Goal: Find specific page/section: Find specific page/section

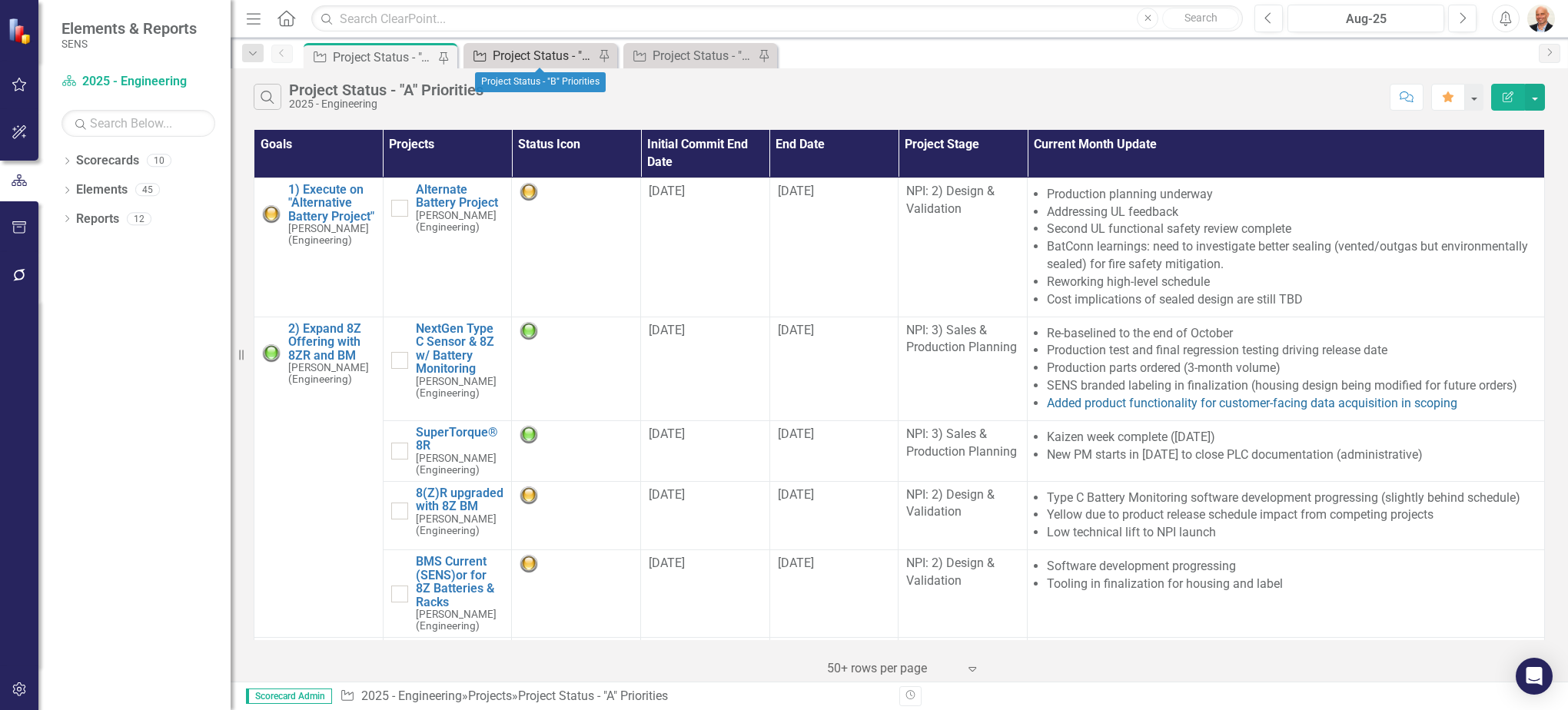
click at [545, 60] on div "Project Status - "B" Priorities" at bounding box center [543, 55] width 101 height 19
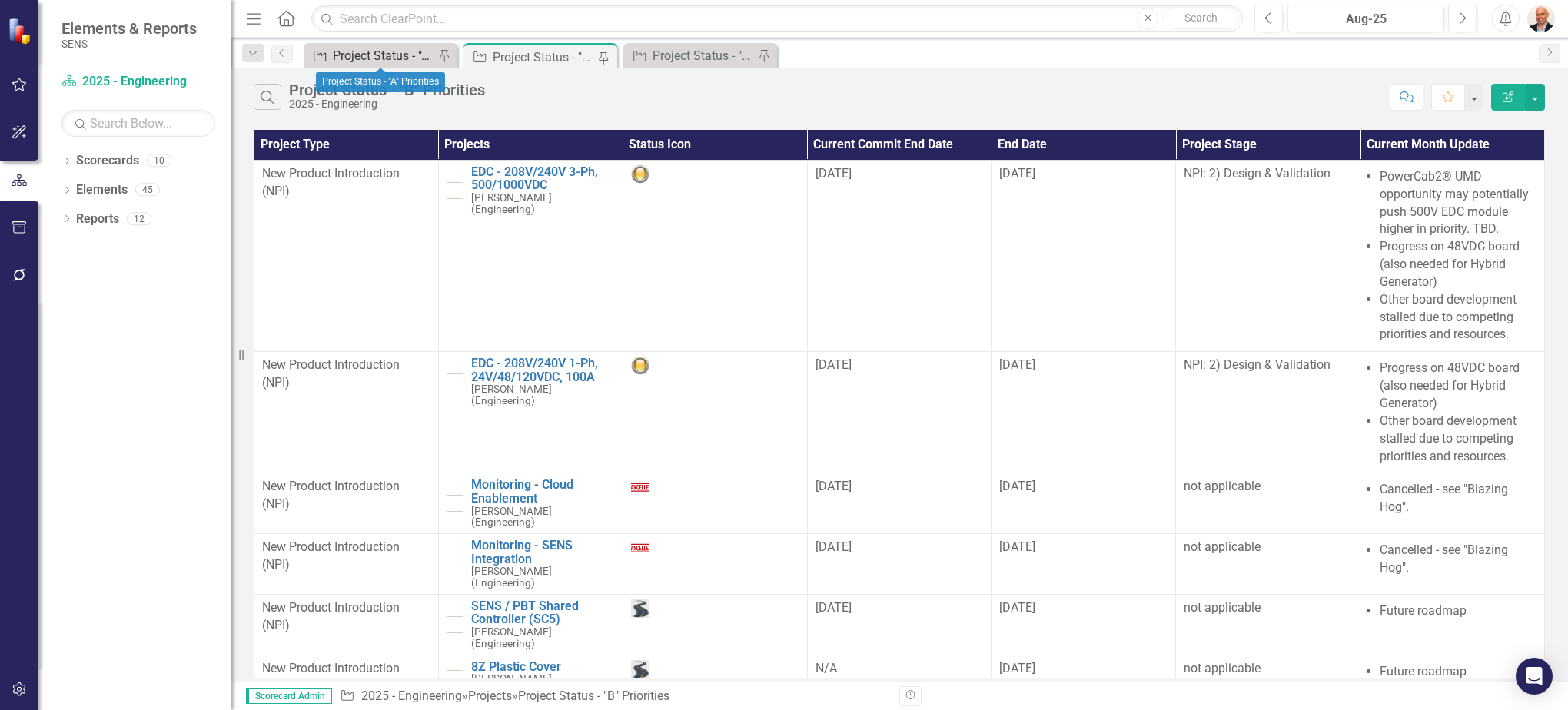
click at [380, 53] on div "Project Status - "A" Priorities" at bounding box center [383, 55] width 101 height 19
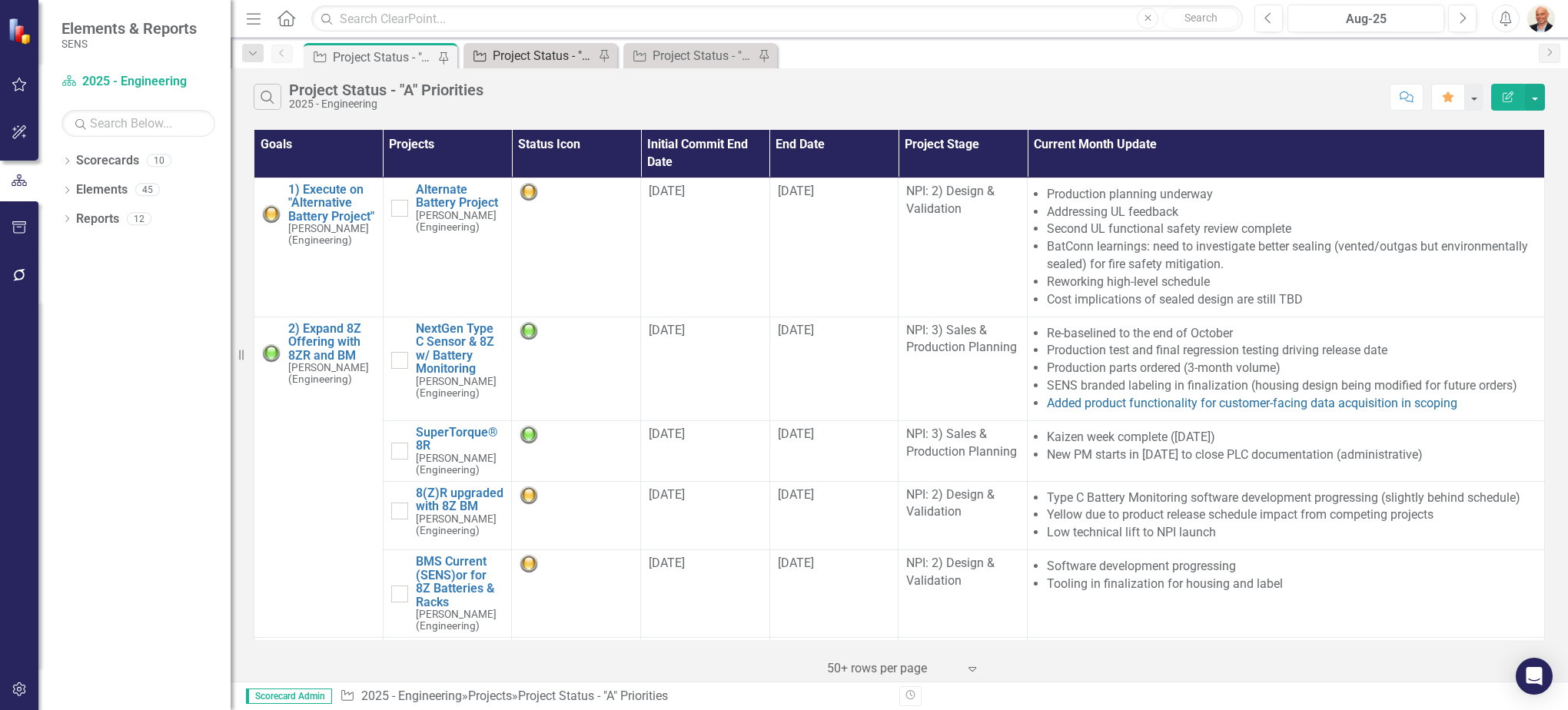
click at [542, 56] on div "Project Status - "B" Priorities" at bounding box center [543, 55] width 101 height 19
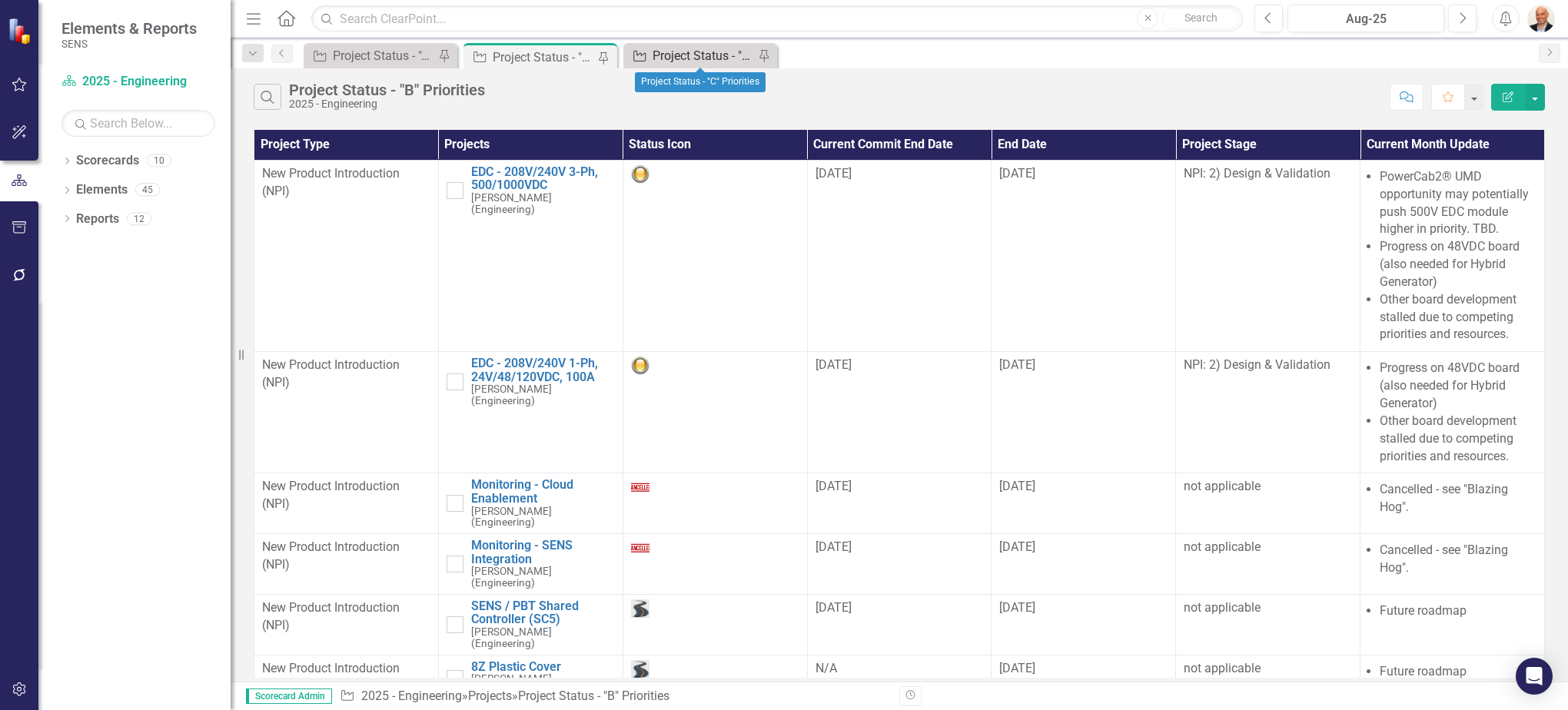
click at [682, 55] on div "Project Status - "C" Priorities" at bounding box center [703, 55] width 101 height 19
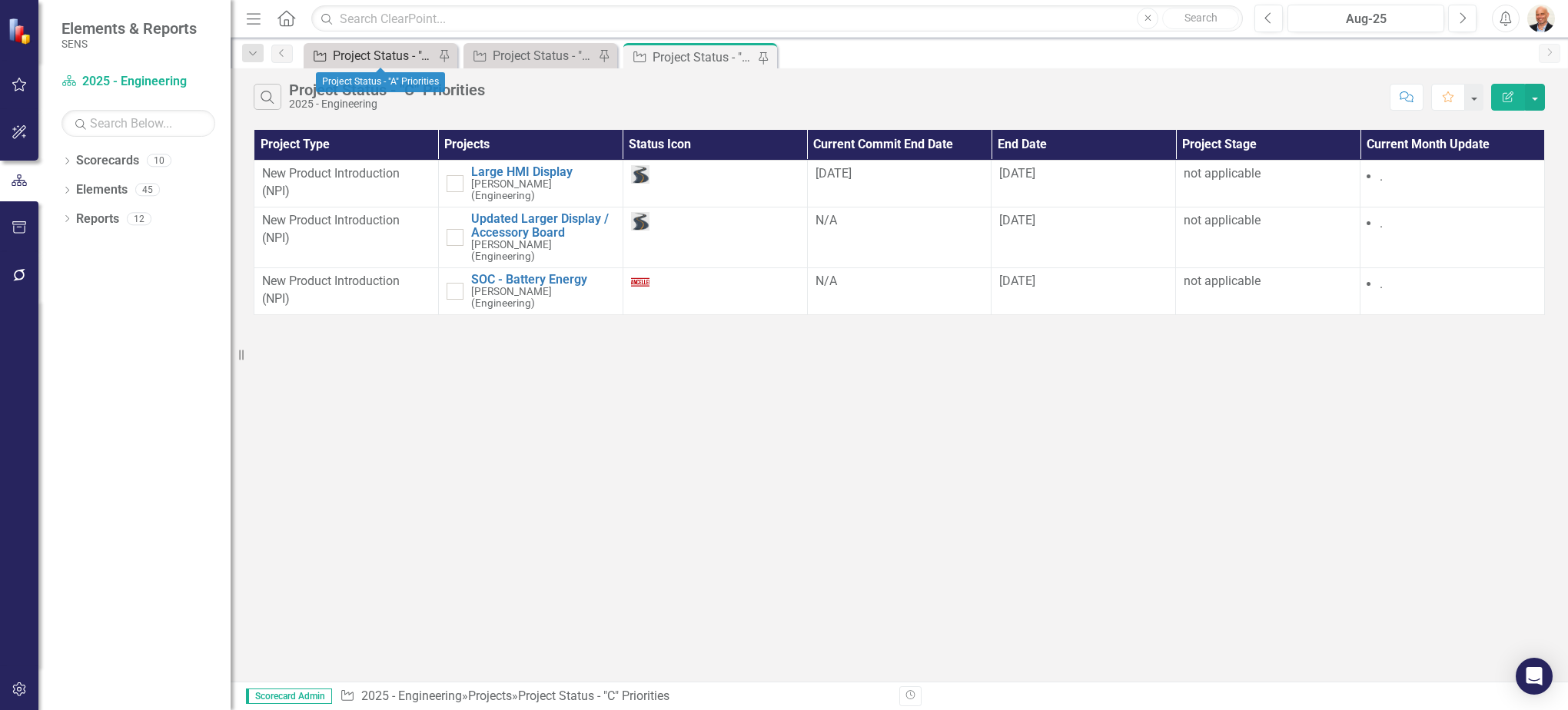
click at [386, 52] on div "Project Status - "A" Priorities" at bounding box center [383, 55] width 101 height 19
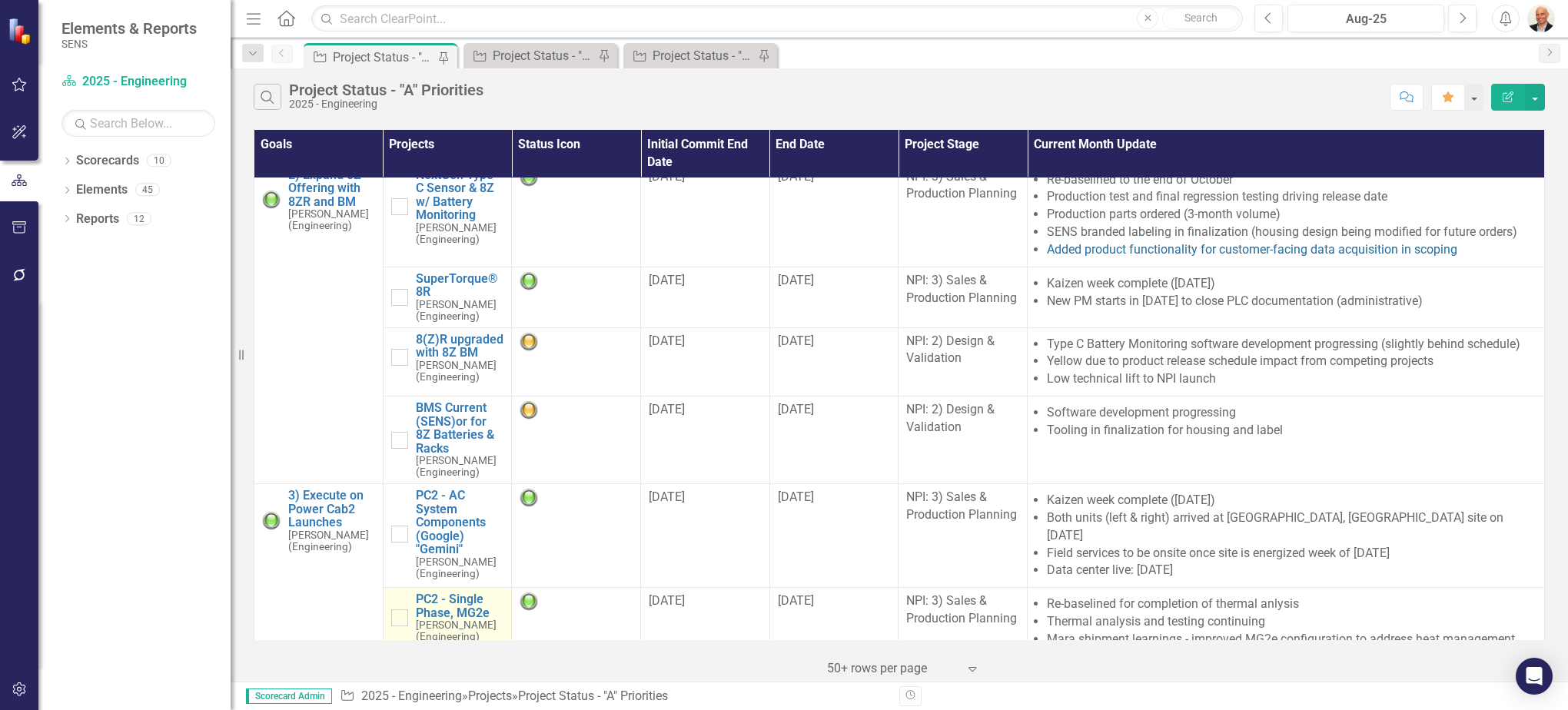
scroll to position [230, 0]
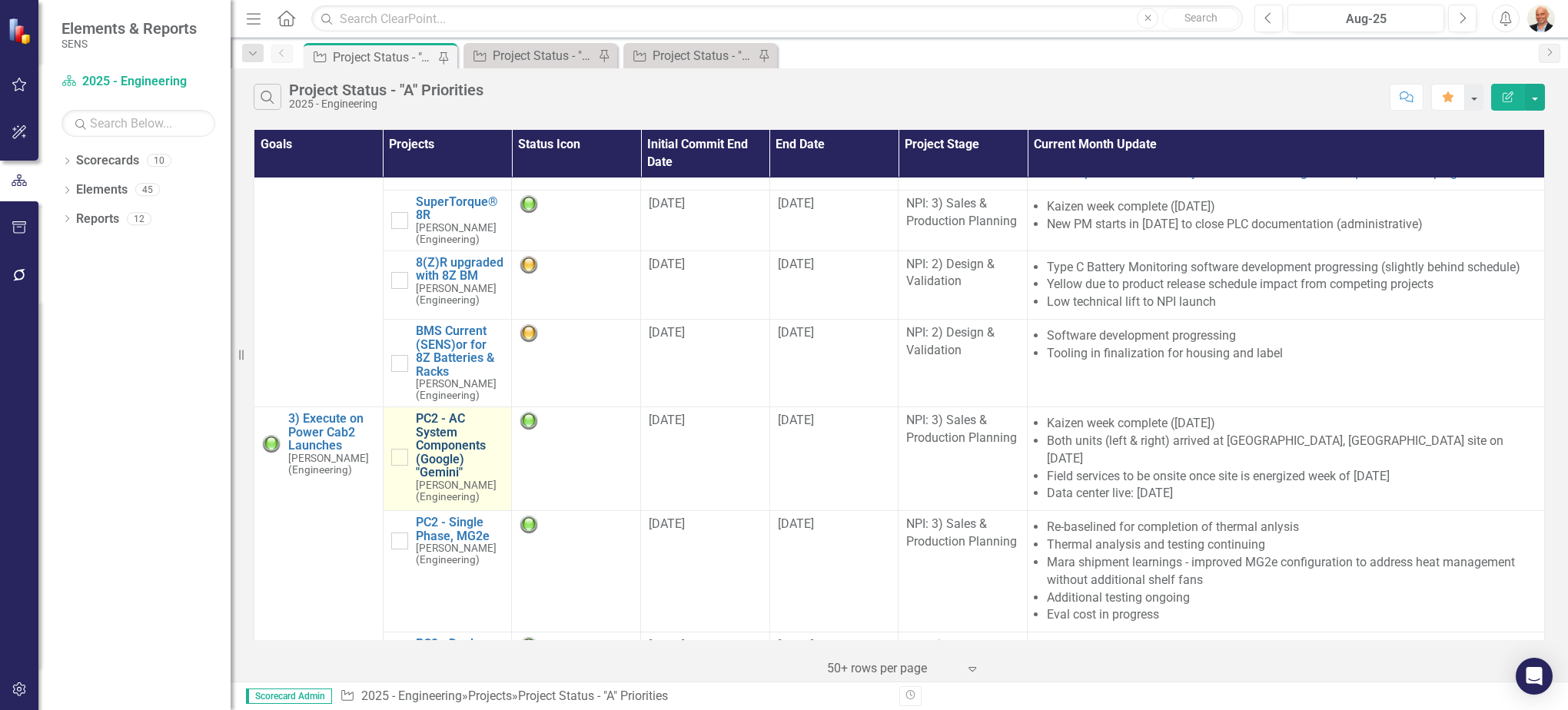
click at [437, 444] on link "PC2 - AC System Components (Google) "Gemini"" at bounding box center [460, 446] width 88 height 68
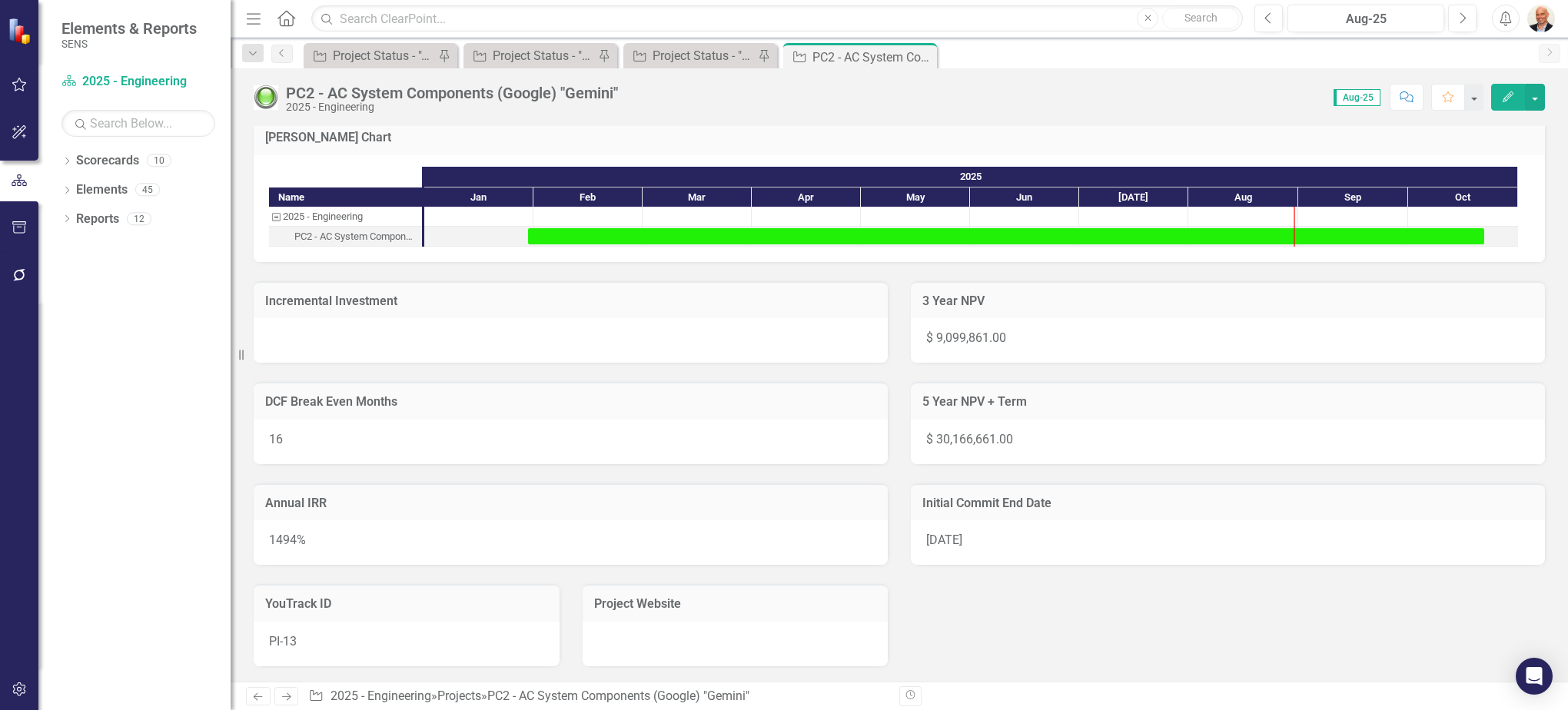
scroll to position [1519, 0]
drag, startPoint x: 271, startPoint y: 542, endPoint x: 306, endPoint y: 544, distance: 35.1
click at [306, 544] on div "1494%" at bounding box center [570, 542] width 635 height 45
drag, startPoint x: 289, startPoint y: 441, endPoint x: 261, endPoint y: 441, distance: 28.0
click at [261, 441] on div "16" at bounding box center [570, 442] width 635 height 45
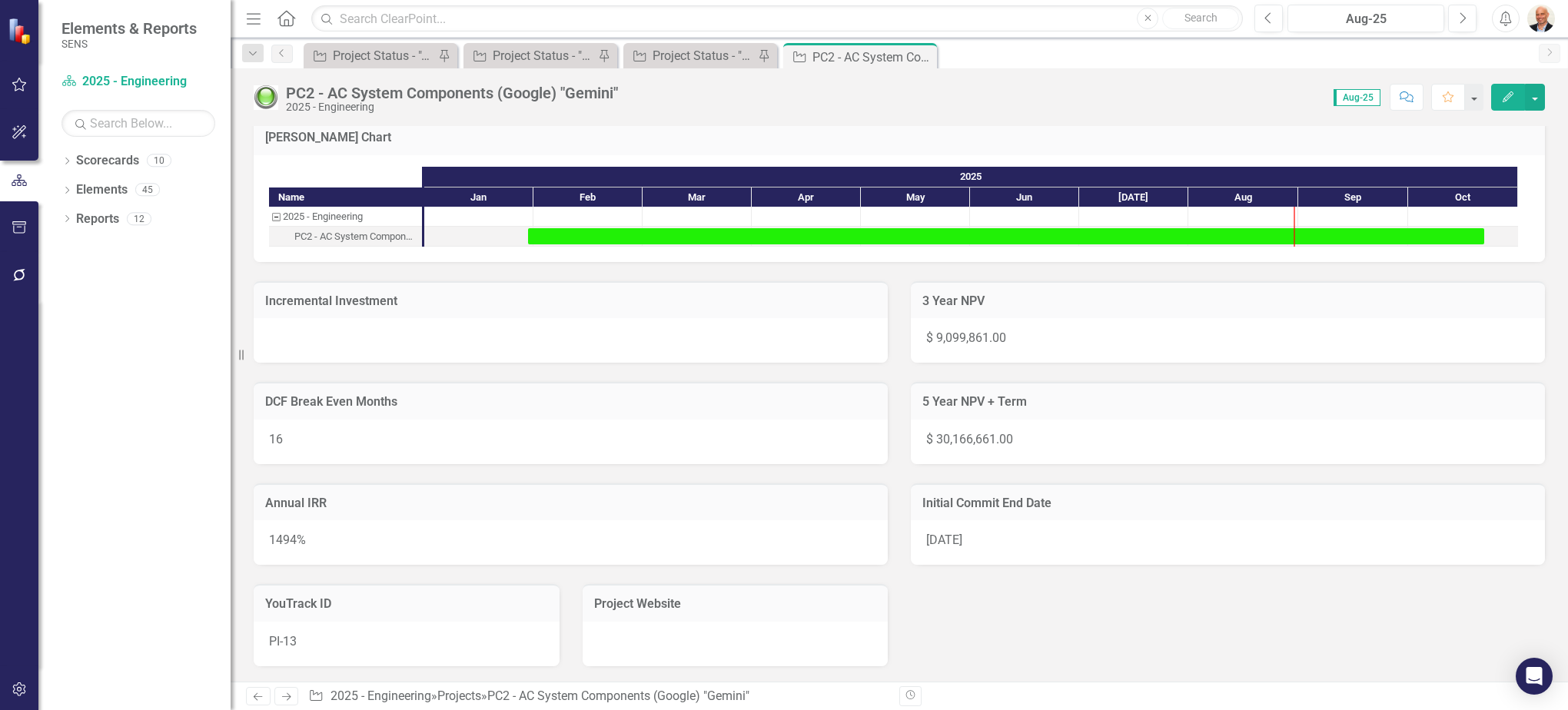
drag, startPoint x: 1019, startPoint y: 436, endPoint x: 907, endPoint y: 440, distance: 112.1
click at [911, 440] on div "$ 30,166,661.00" at bounding box center [1227, 442] width 635 height 45
